Goal: Information Seeking & Learning: Learn about a topic

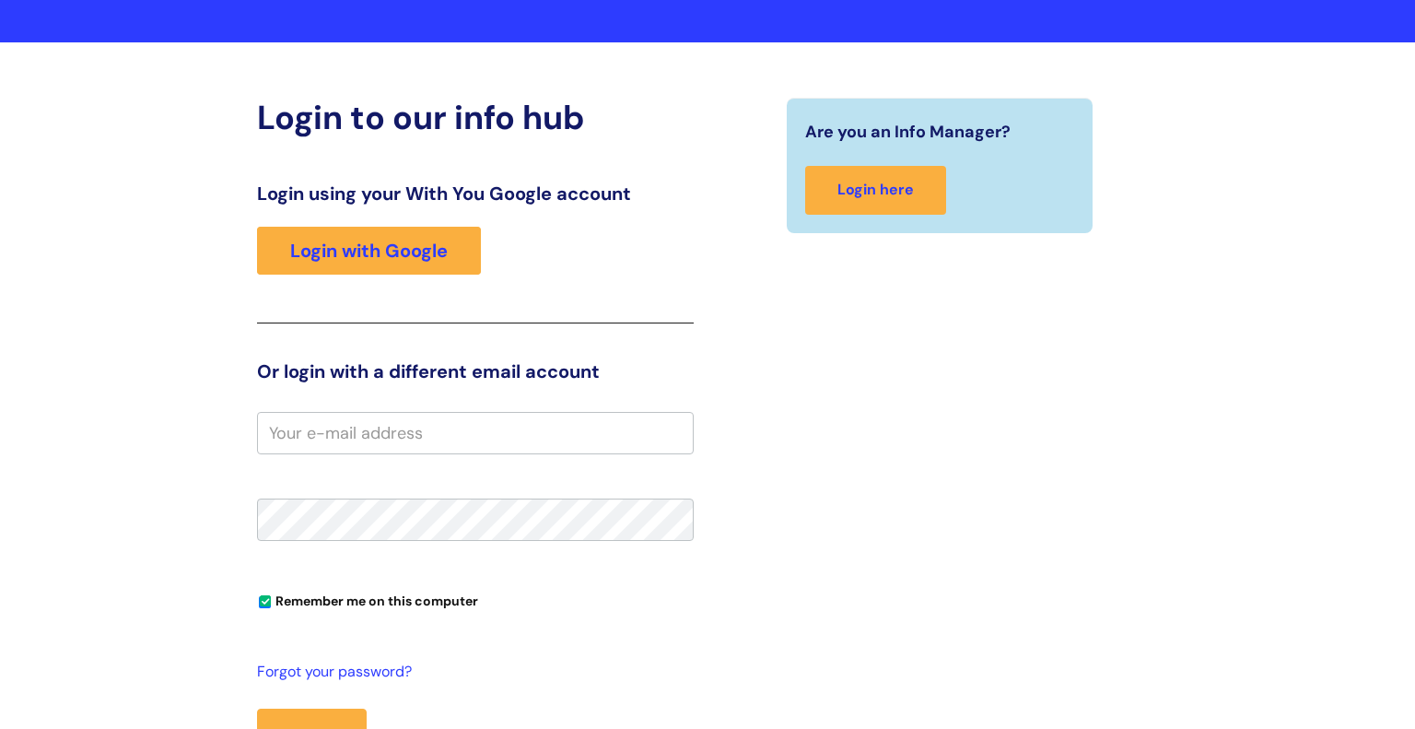
scroll to position [150, 0]
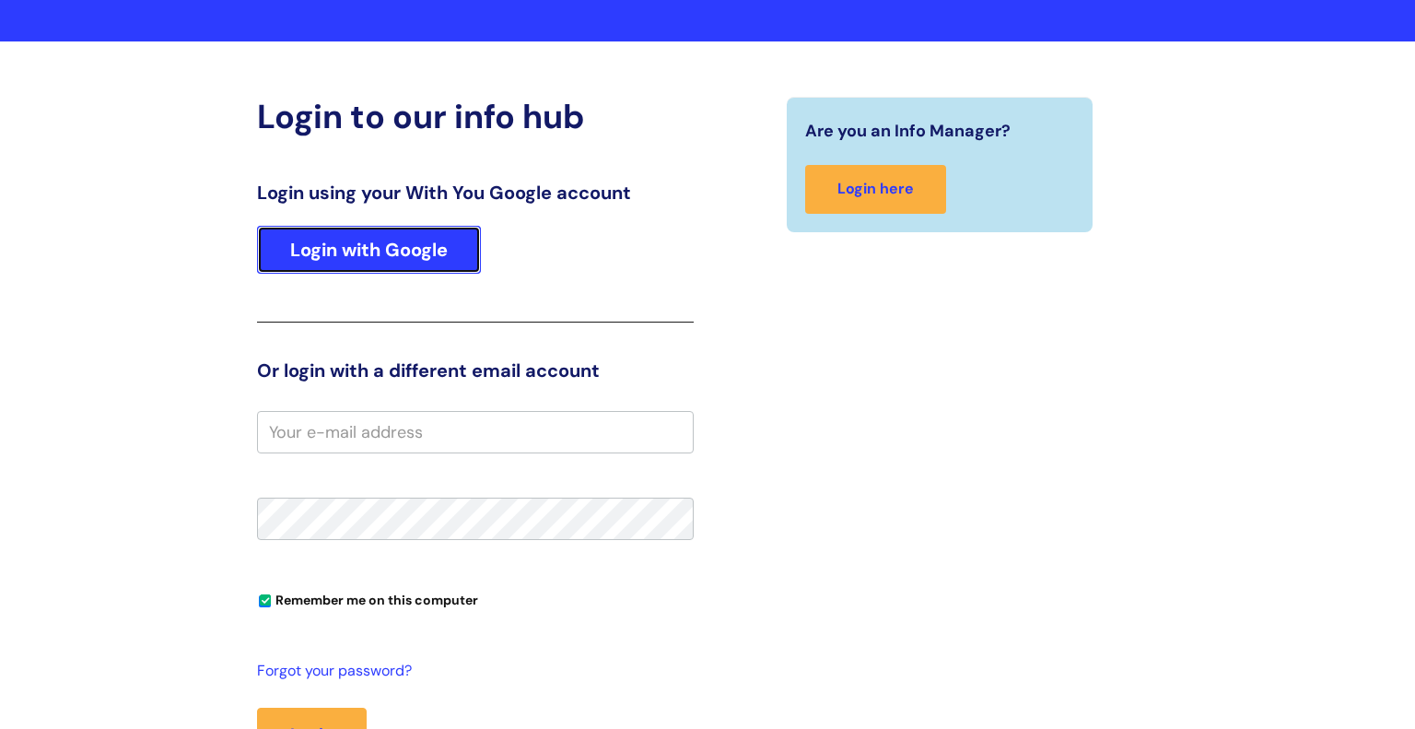
click at [370, 269] on link "Login with Google" at bounding box center [369, 250] width 224 height 48
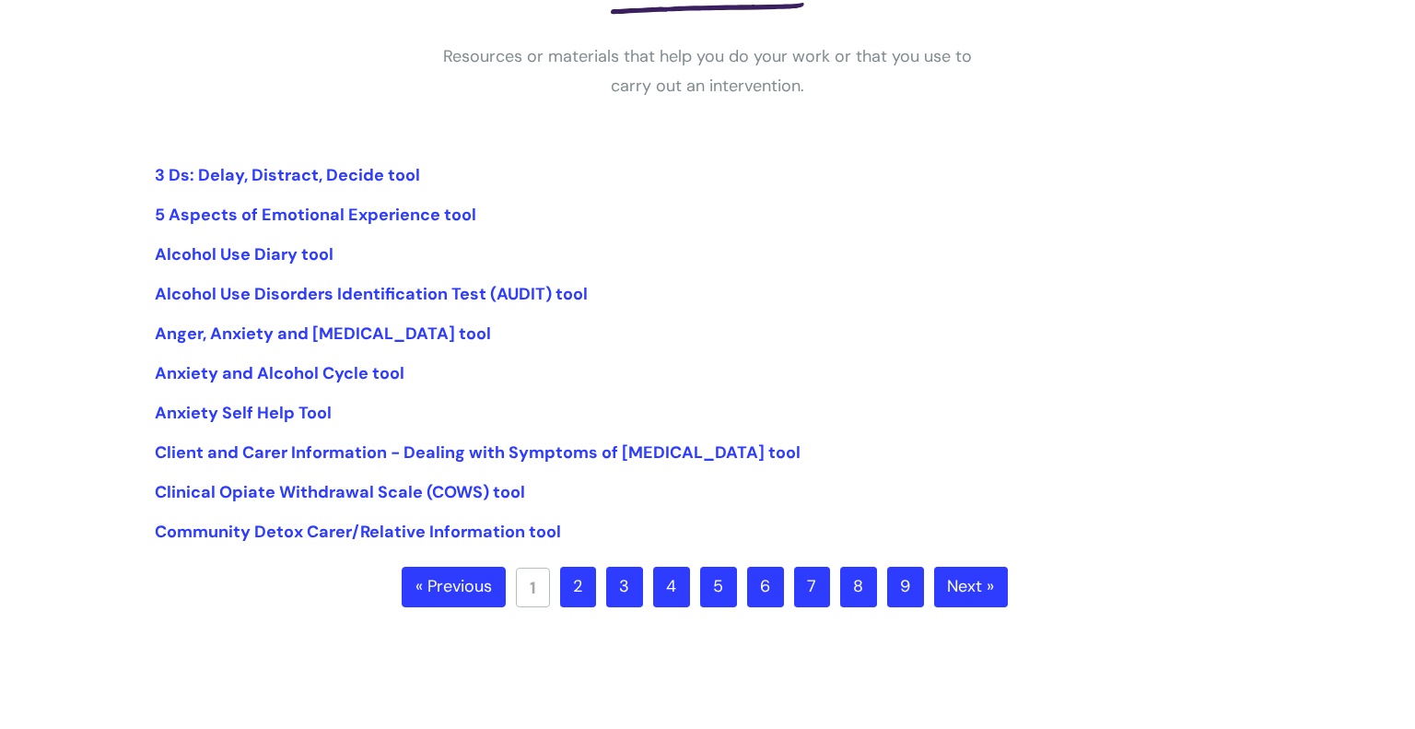
scroll to position [326, 0]
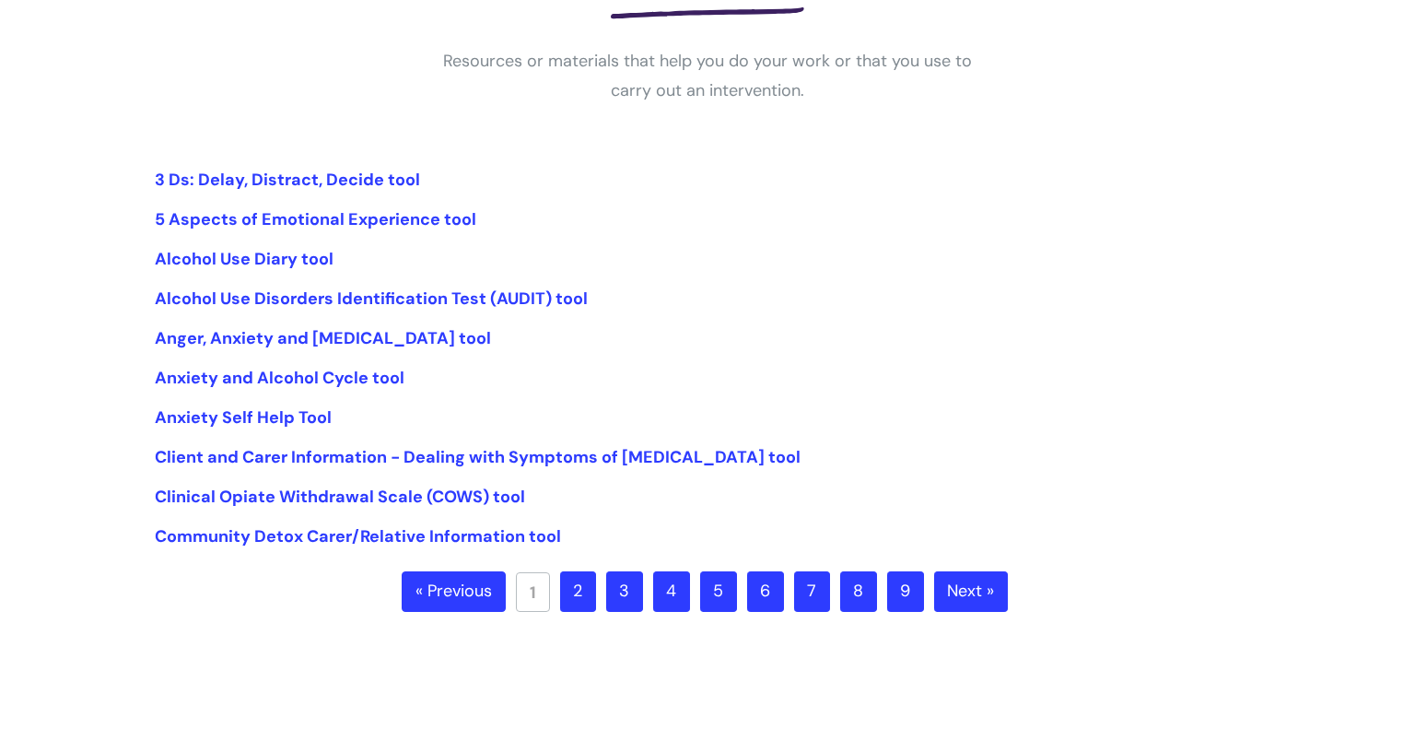
click at [575, 590] on link "2" at bounding box center [578, 591] width 36 height 41
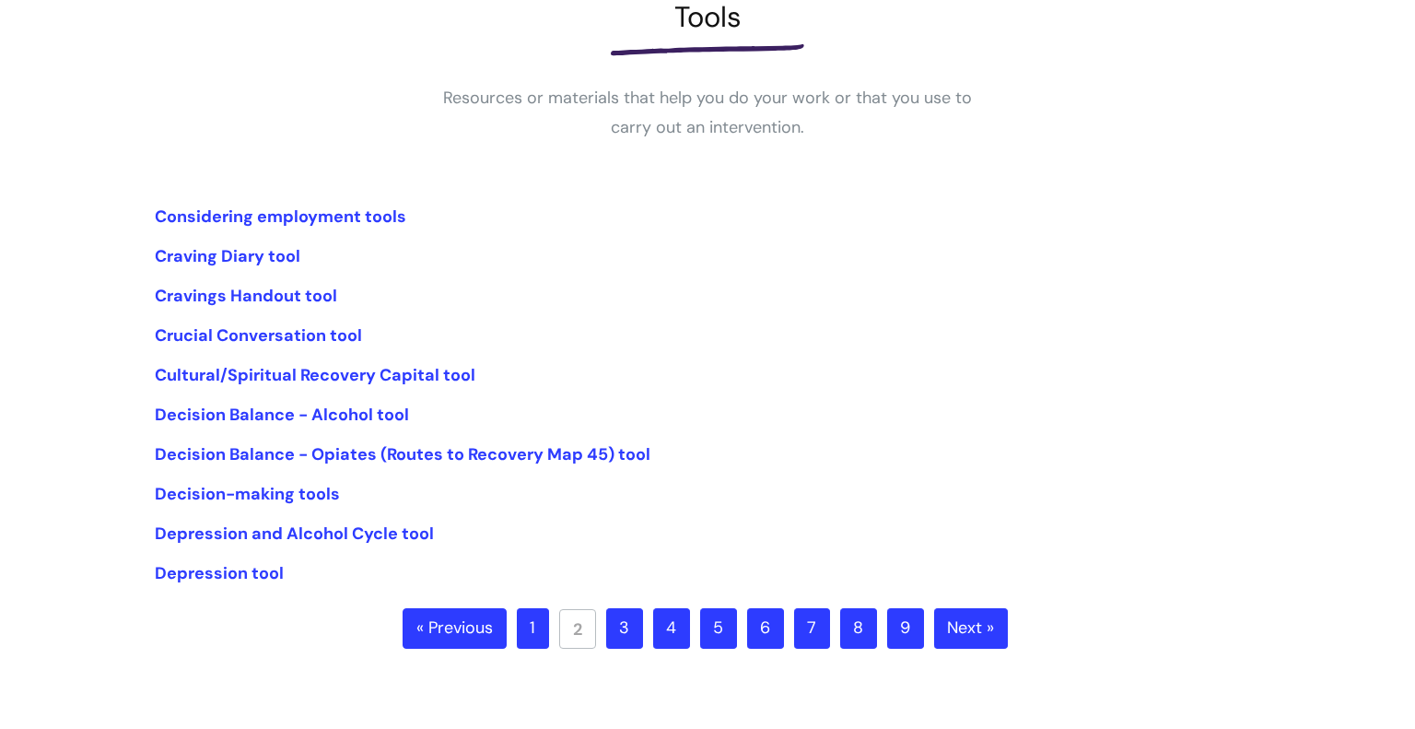
scroll to position [294, 0]
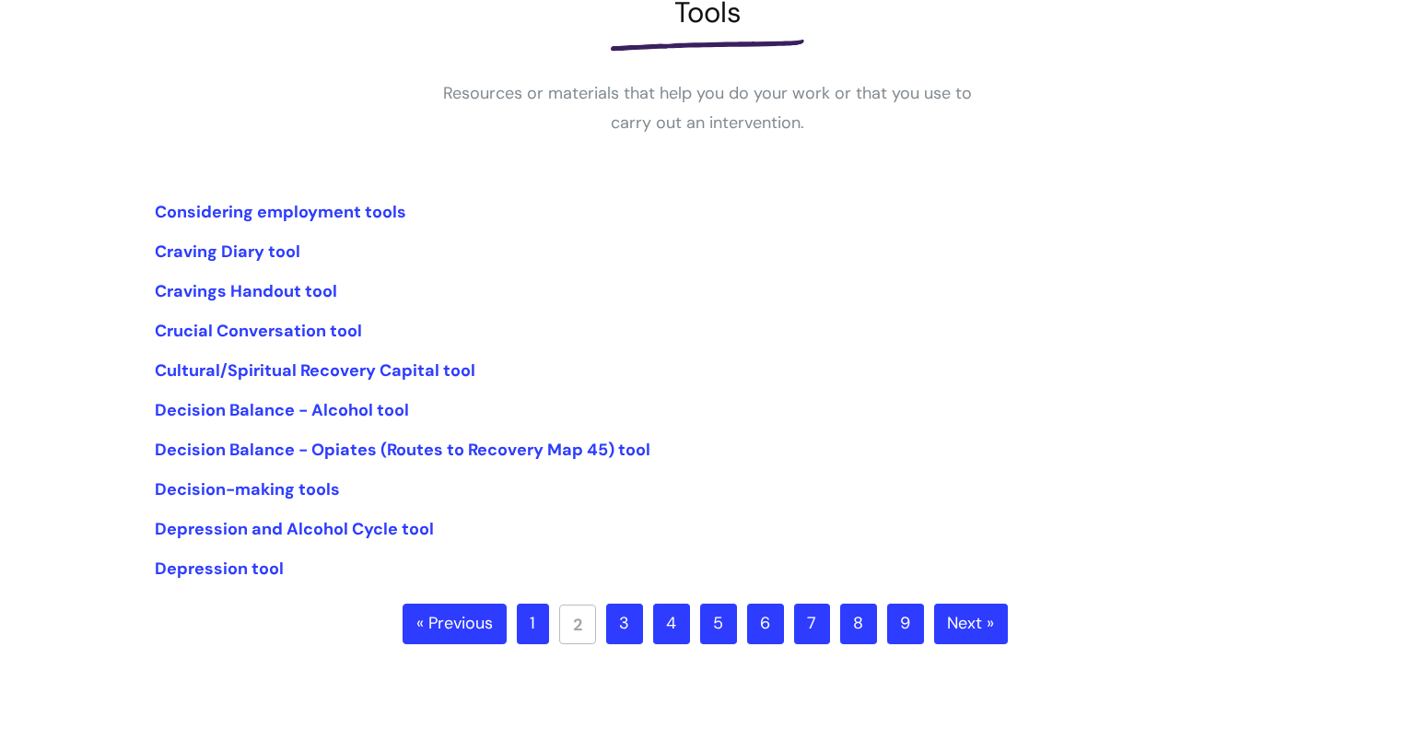
click at [624, 628] on link "3" at bounding box center [624, 623] width 37 height 41
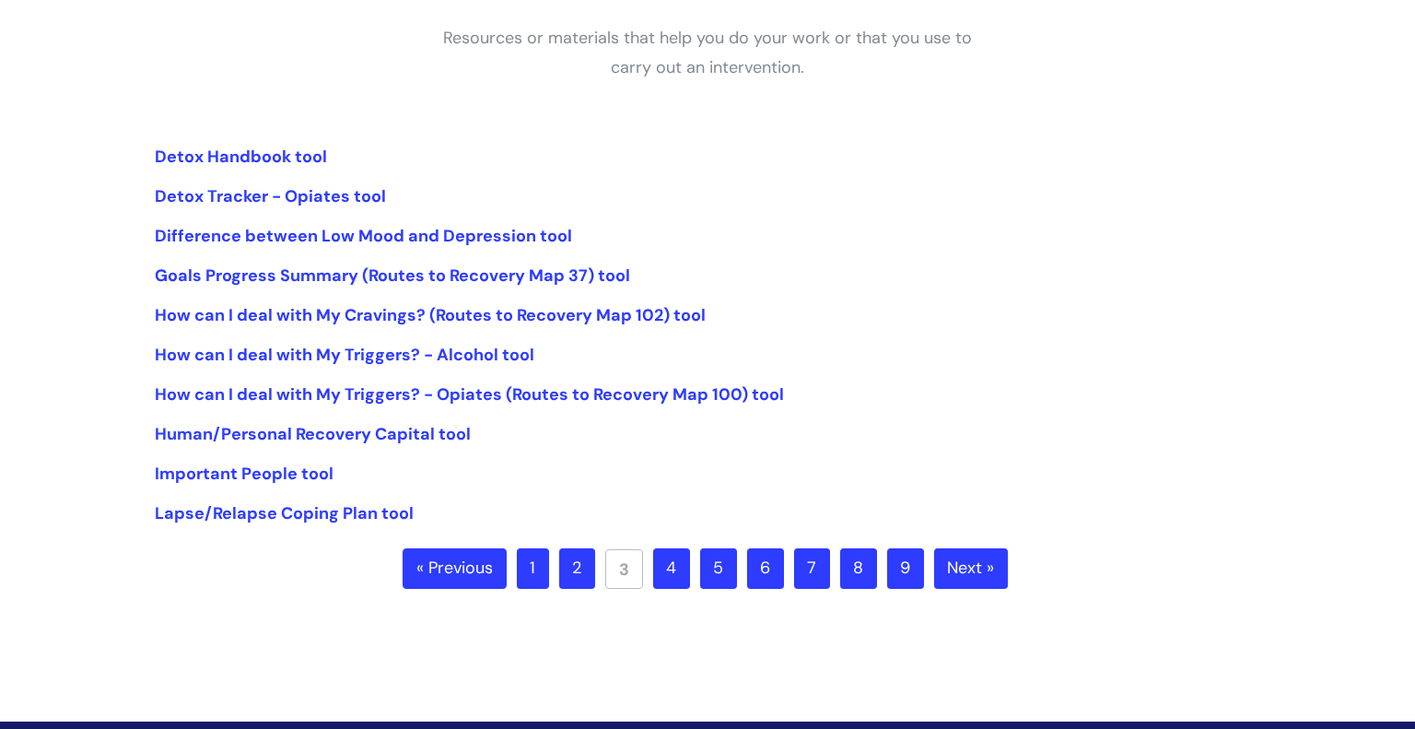
scroll to position [347, 0]
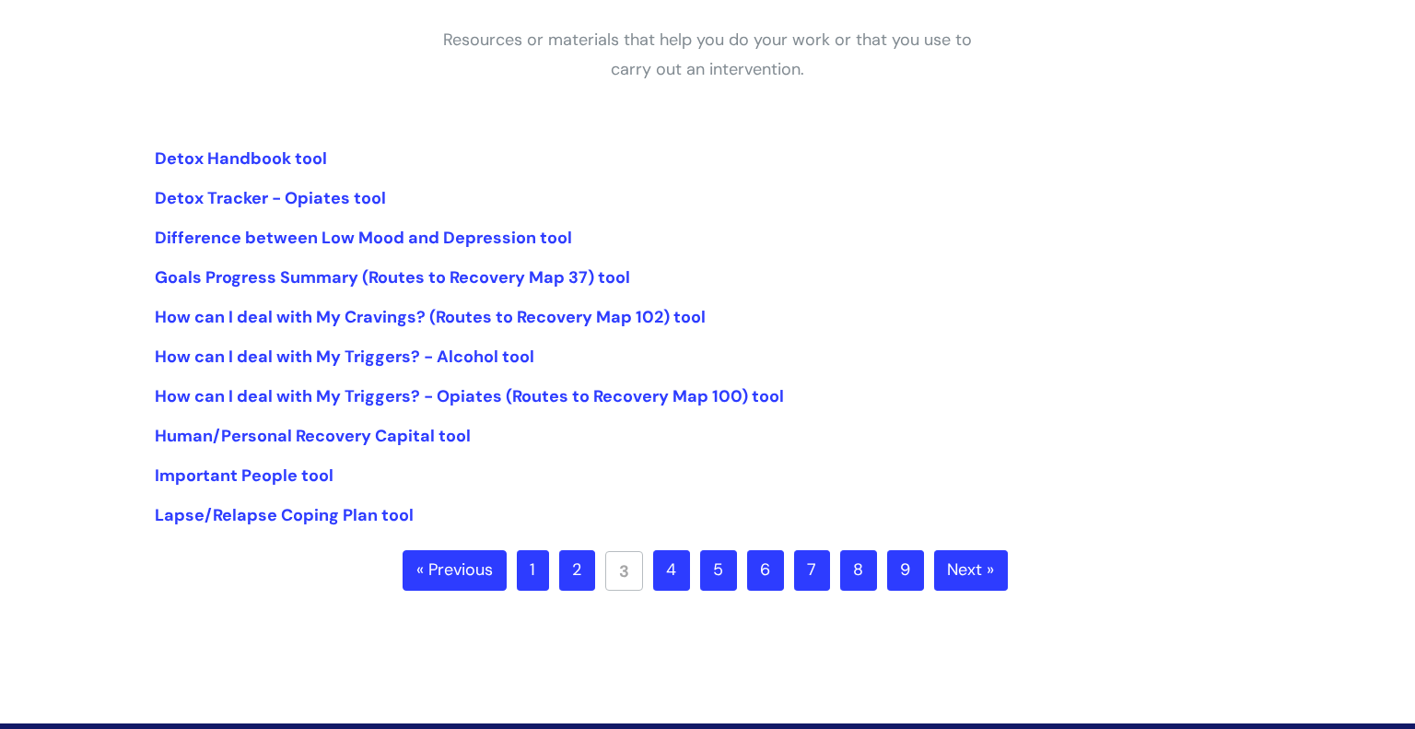
click at [668, 570] on link "4" at bounding box center [671, 570] width 37 height 41
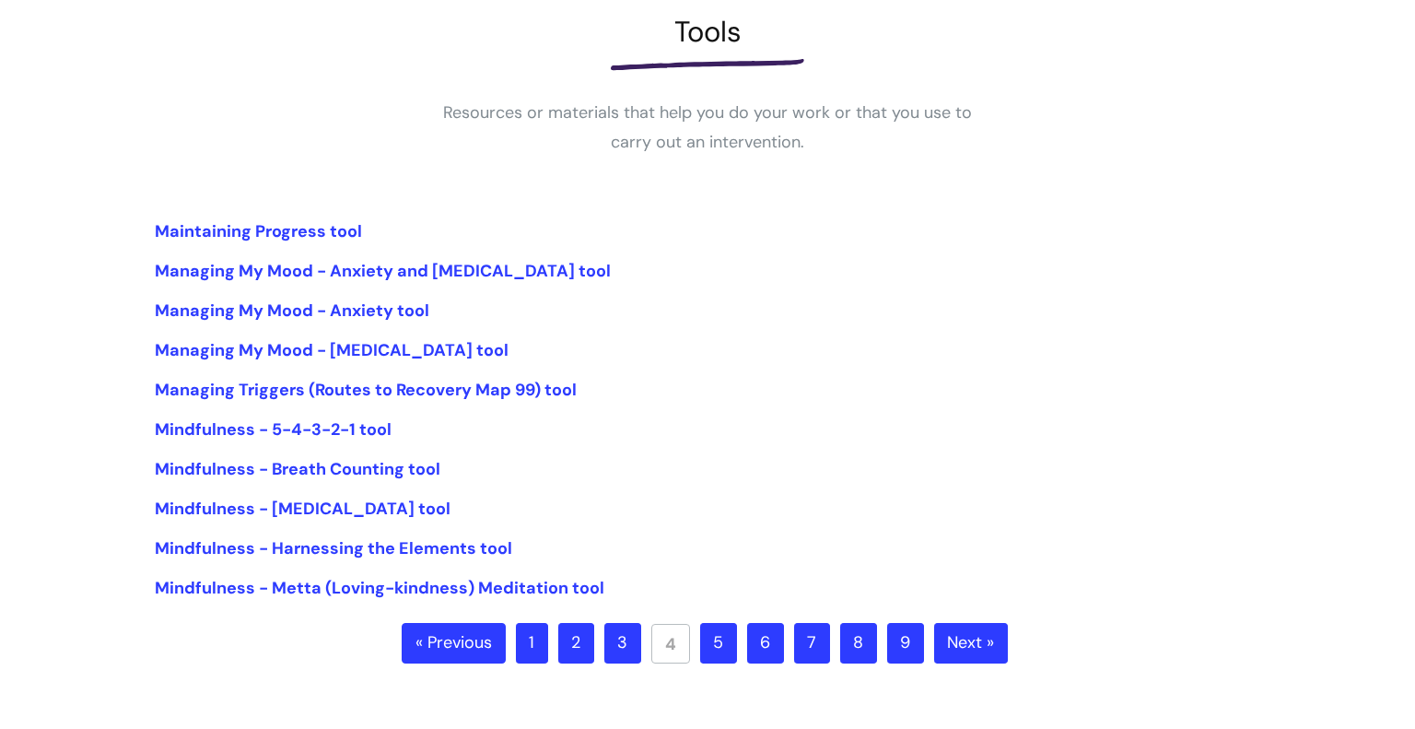
scroll to position [274, 0]
click at [717, 656] on link "5" at bounding box center [718, 644] width 37 height 41
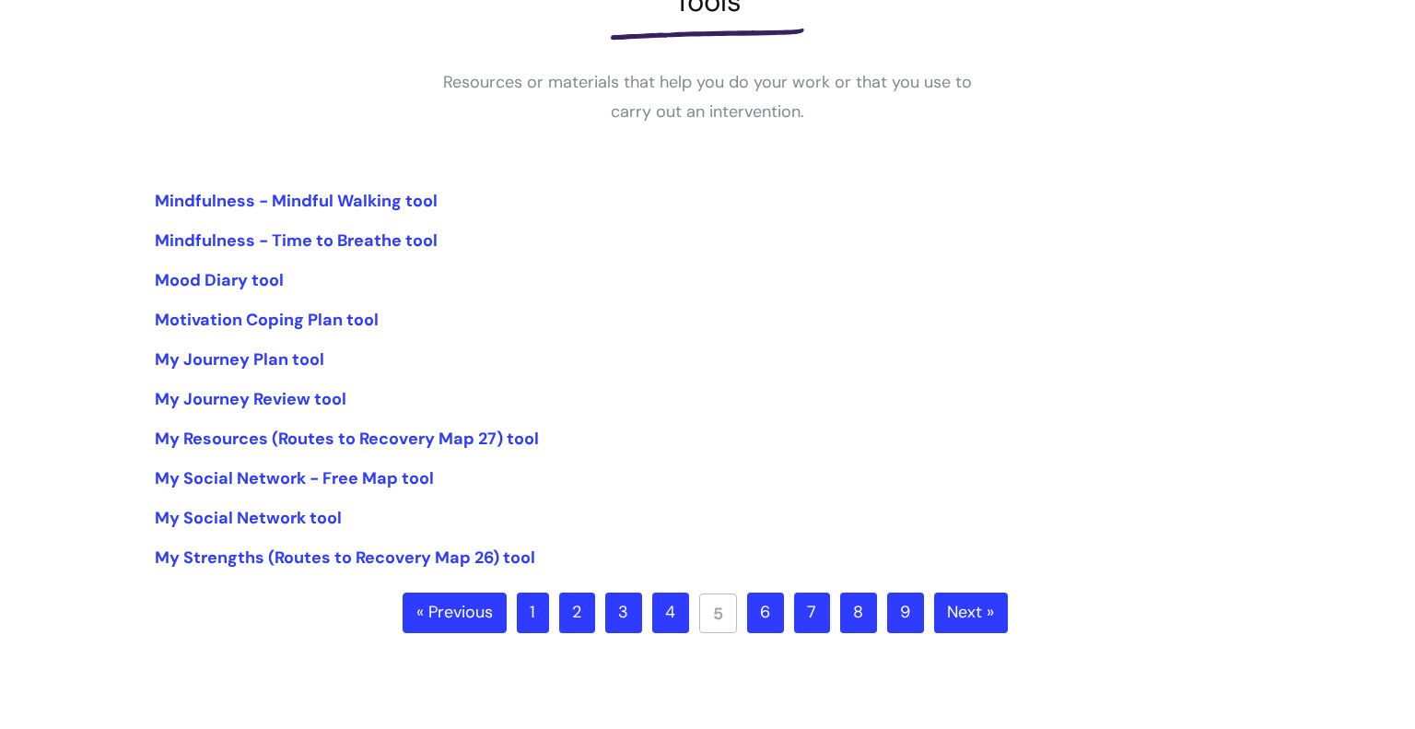
scroll to position [304, 0]
click at [763, 619] on link "6" at bounding box center [765, 613] width 37 height 41
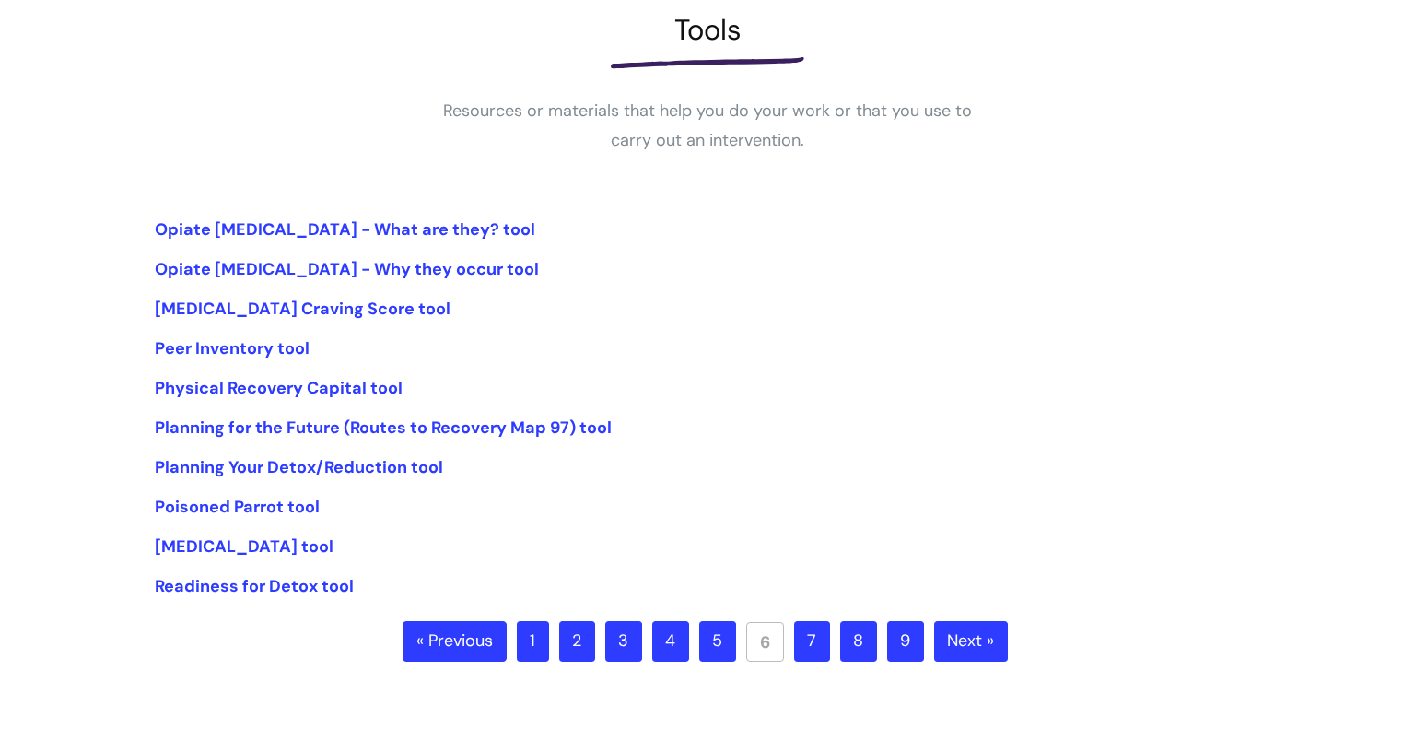
scroll to position [277, 0]
click at [275, 430] on link "Planning for the Future (Routes to Recovery Map 97) tool" at bounding box center [383, 426] width 457 height 22
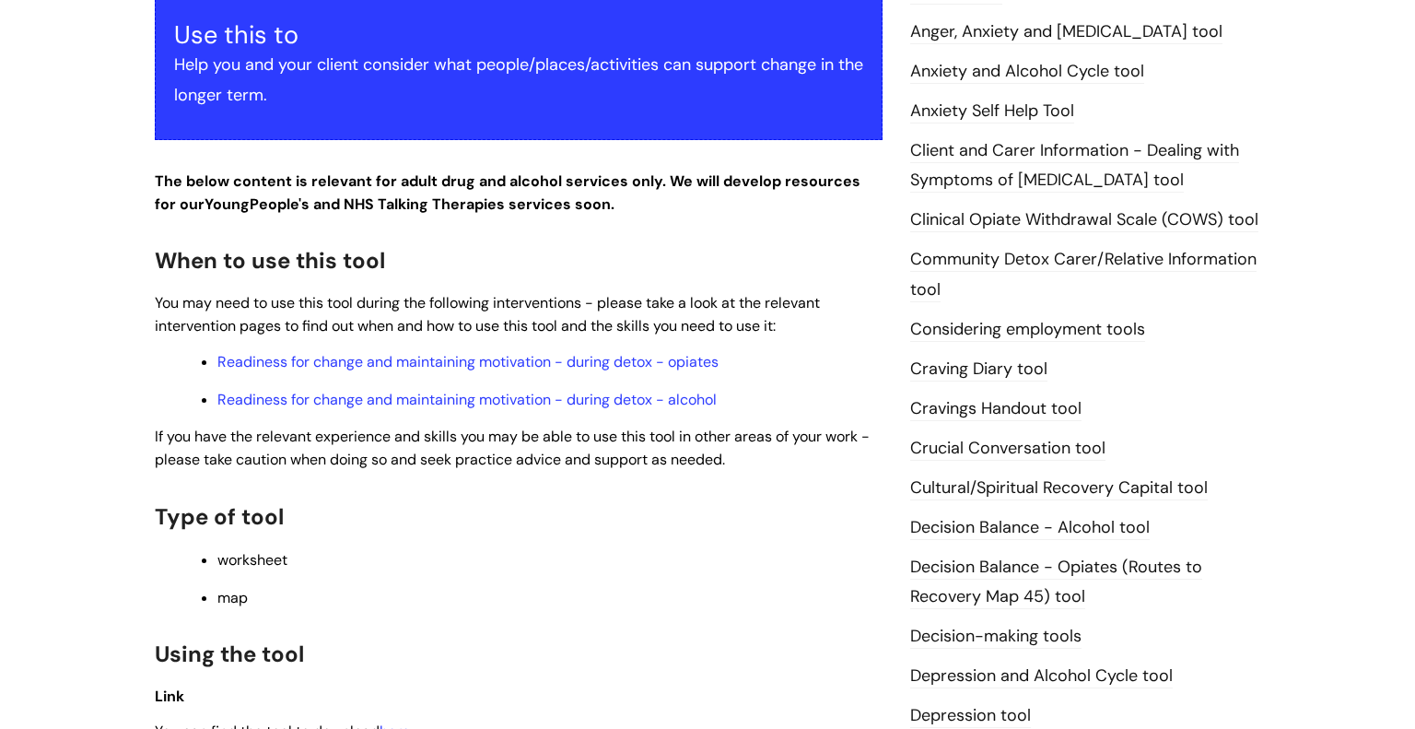
scroll to position [448, 0]
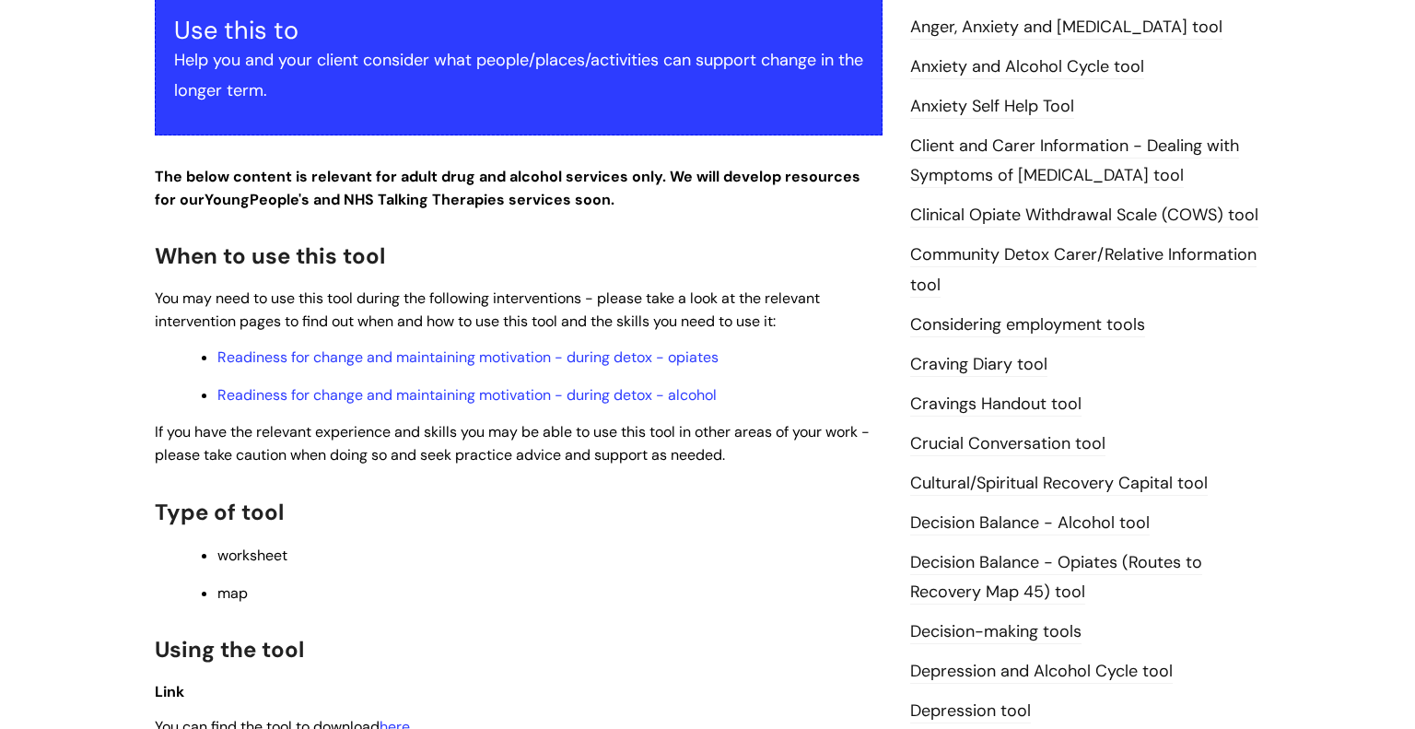
click at [1010, 372] on link "Craving Diary tool" at bounding box center [978, 365] width 137 height 24
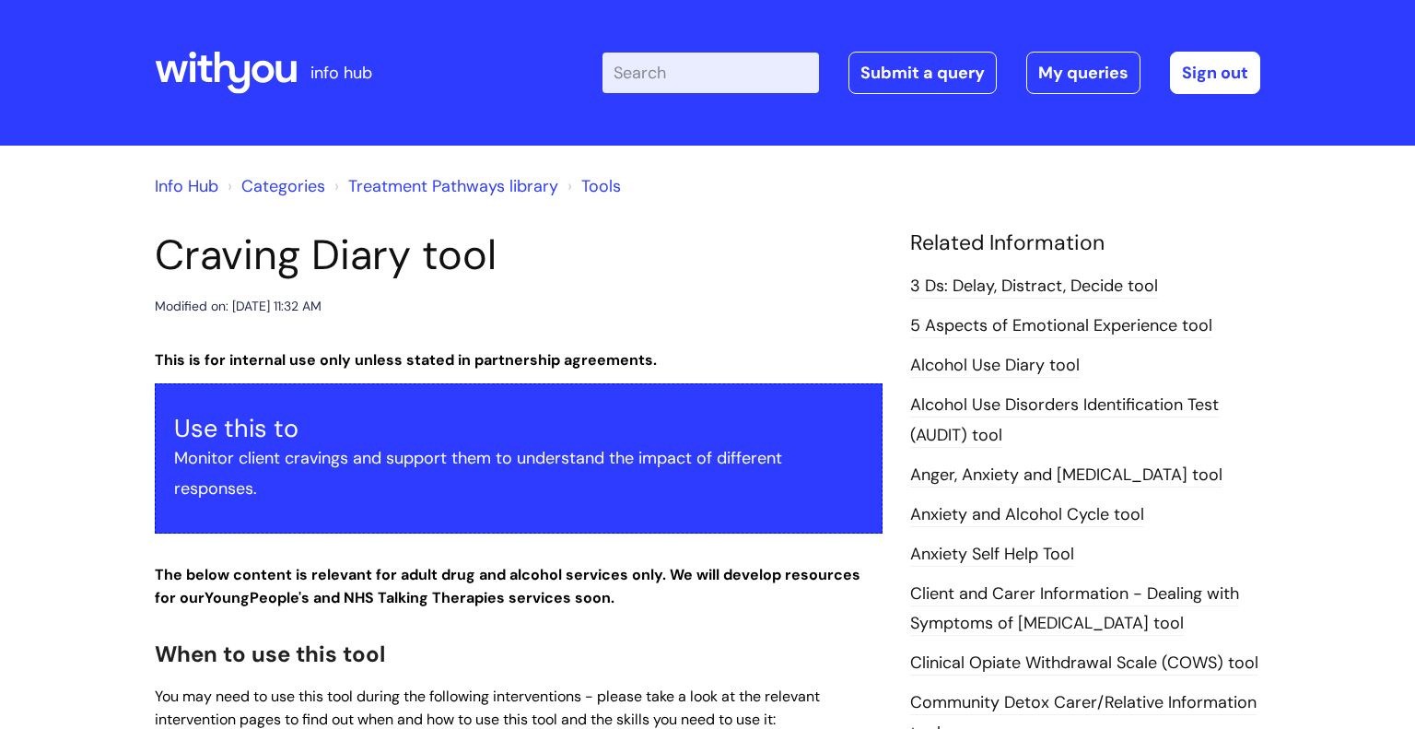
click at [1049, 287] on link "3 Ds: Delay, Distract, Decide tool" at bounding box center [1034, 287] width 248 height 24
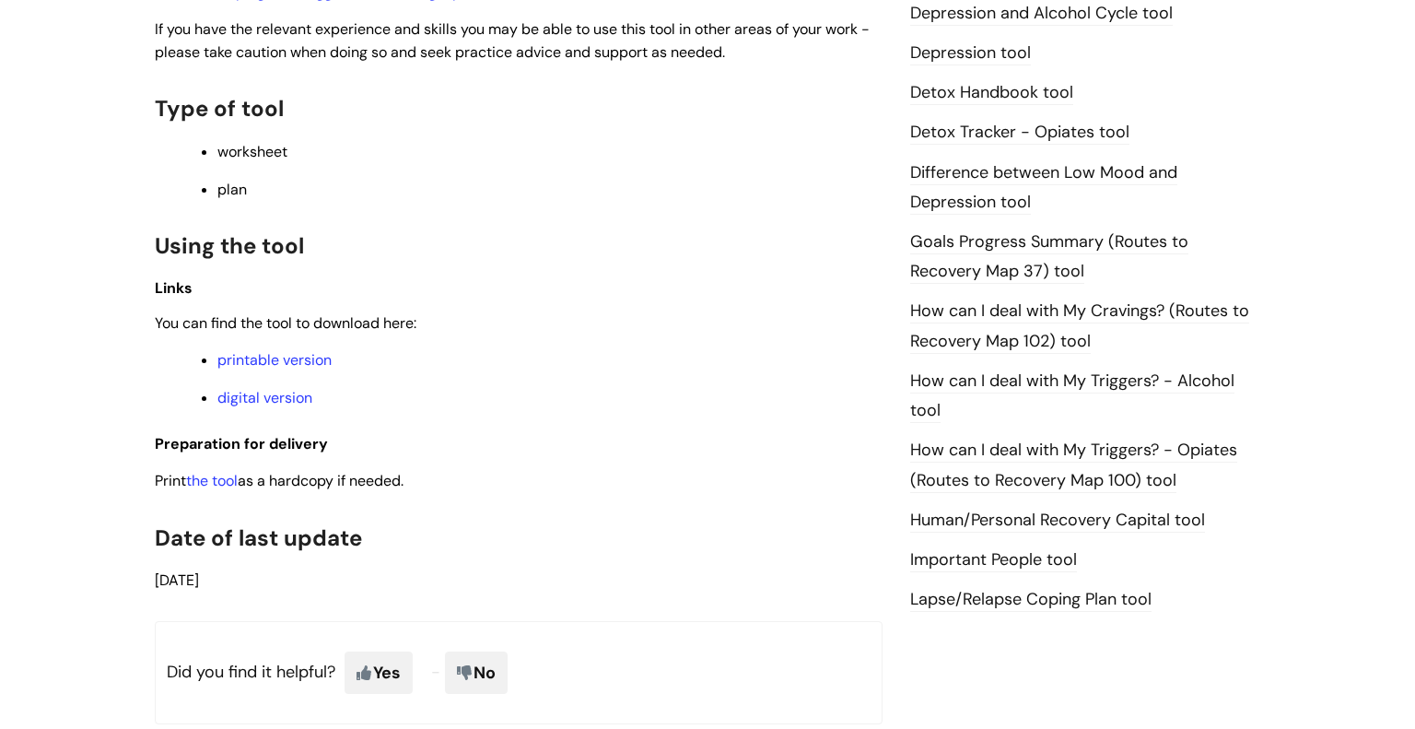
scroll to position [1067, 0]
click at [302, 368] on link "printable version" at bounding box center [274, 358] width 114 height 19
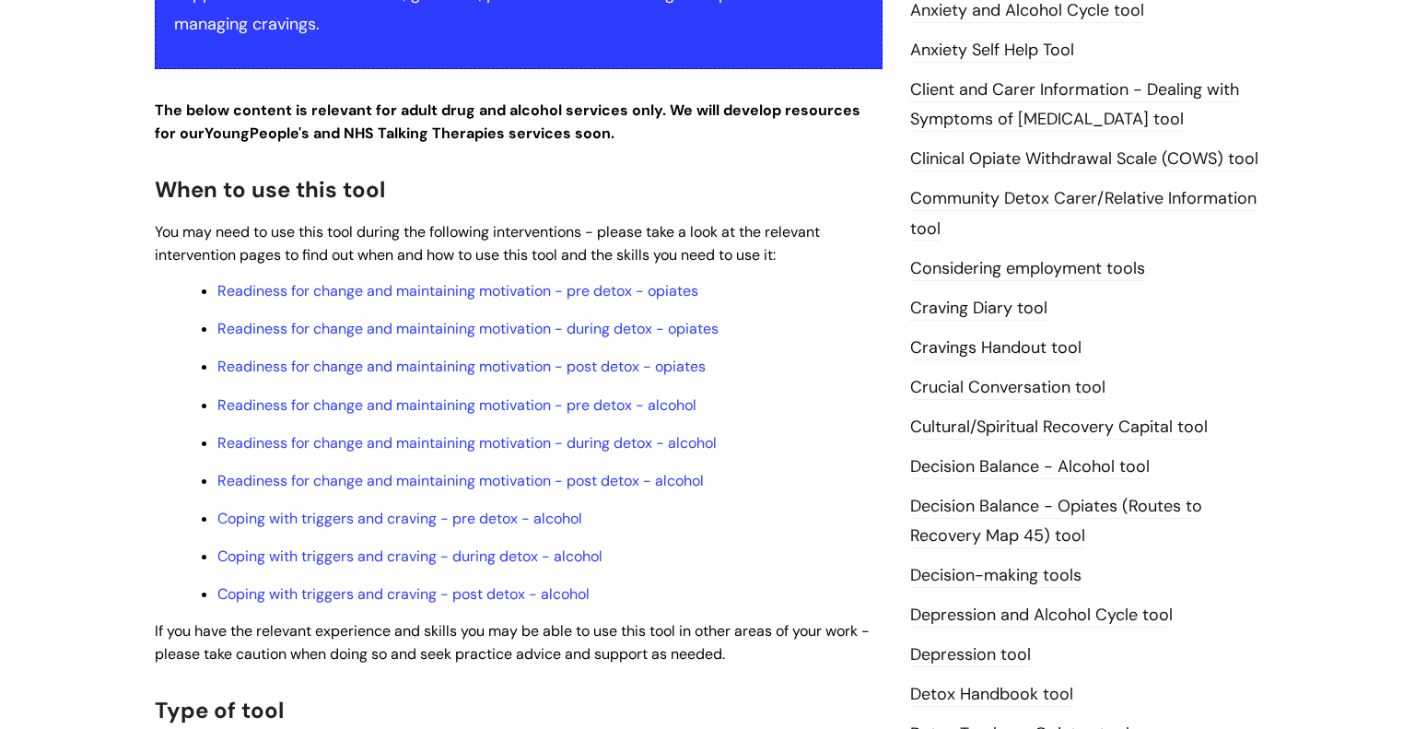
scroll to position [0, 0]
